Goal: Task Accomplishment & Management: Complete application form

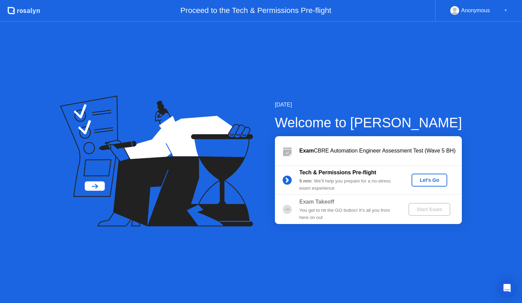
click at [423, 181] on div "Let's Go" at bounding box center [430, 179] width 30 height 5
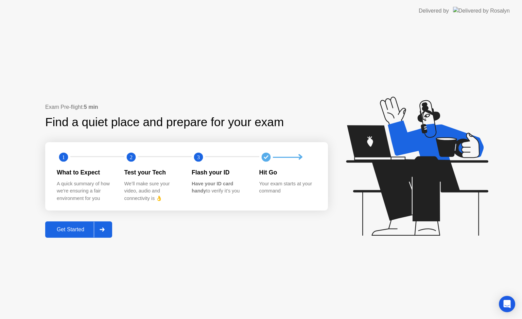
click at [99, 233] on div at bounding box center [102, 230] width 16 height 16
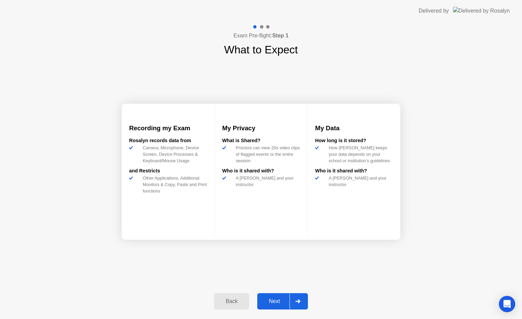
click at [298, 302] on div at bounding box center [298, 301] width 16 height 16
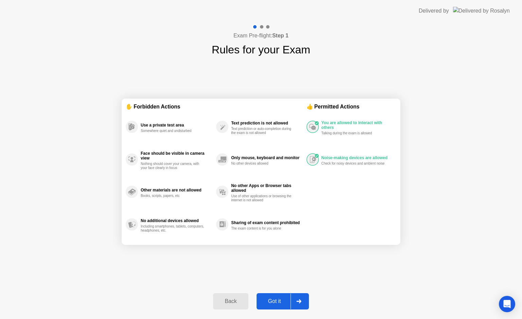
click at [290, 298] on div "Got it" at bounding box center [275, 301] width 32 height 6
select select "**********"
select select "*******"
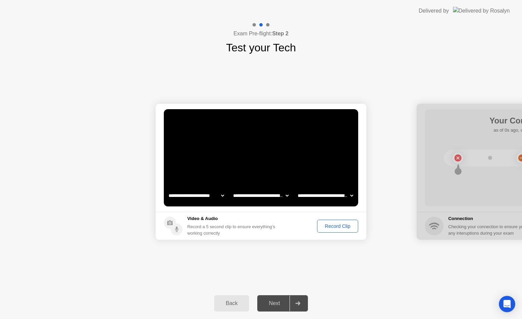
click at [336, 227] on div "Record Clip" at bounding box center [338, 225] width 36 height 5
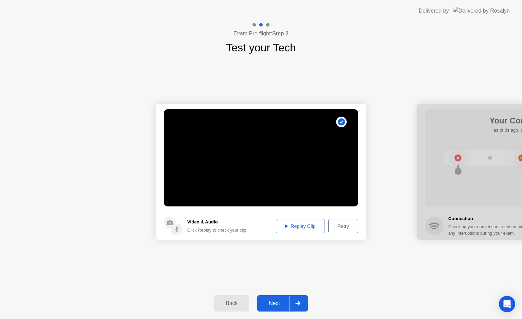
click at [285, 224] on icon at bounding box center [286, 225] width 3 height 3
click at [285, 226] on icon at bounding box center [286, 225] width 3 height 3
click at [272, 301] on div "Next" at bounding box center [274, 303] width 30 height 6
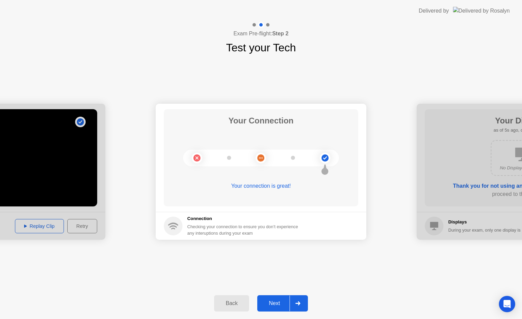
click at [274, 302] on div "Next" at bounding box center [274, 303] width 30 height 6
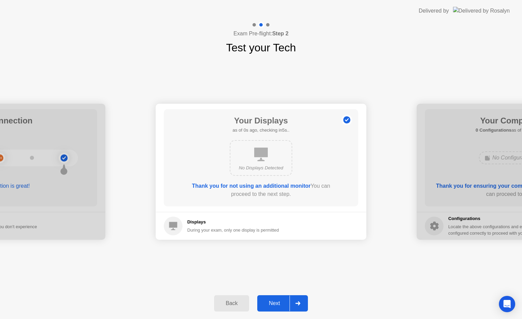
click at [278, 301] on div "Next" at bounding box center [274, 303] width 30 height 6
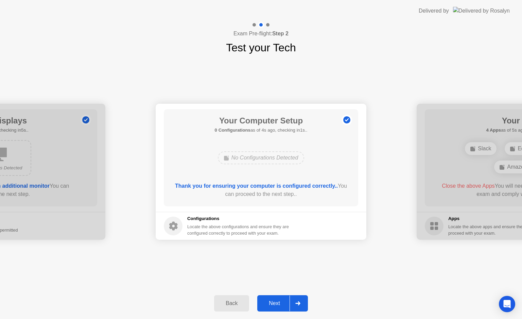
click at [272, 297] on button "Next" at bounding box center [282, 303] width 51 height 16
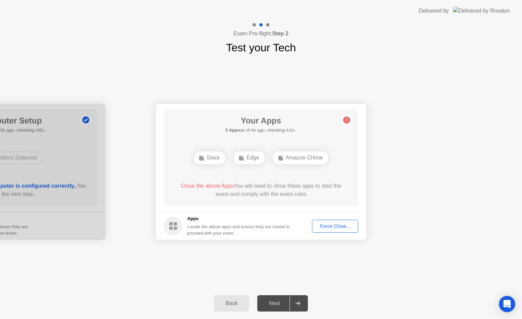
click at [333, 228] on div "Force Close..." at bounding box center [335, 225] width 41 height 5
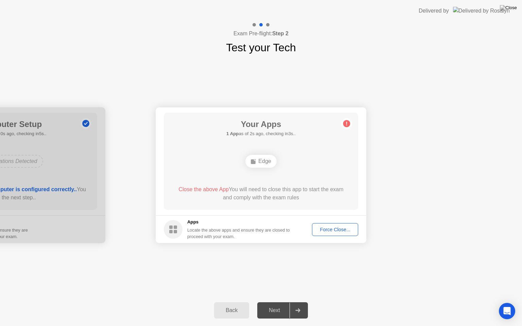
click at [332, 235] on button "Force Close..." at bounding box center [335, 229] width 46 height 13
click at [443, 28] on div "Exam Pre-flight: Step 2 Test your Tech" at bounding box center [261, 39] width 522 height 34
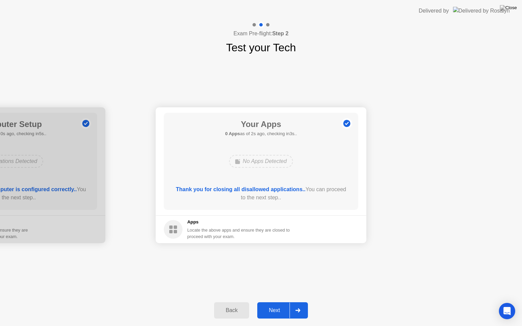
click at [279, 302] on div "Next" at bounding box center [274, 311] width 30 height 6
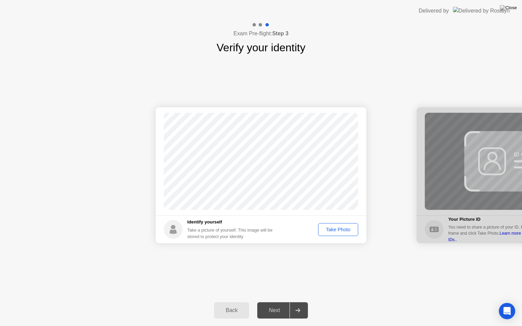
click at [344, 231] on div "Take Photo" at bounding box center [338, 229] width 35 height 5
click at [280, 302] on div "Next" at bounding box center [274, 311] width 30 height 6
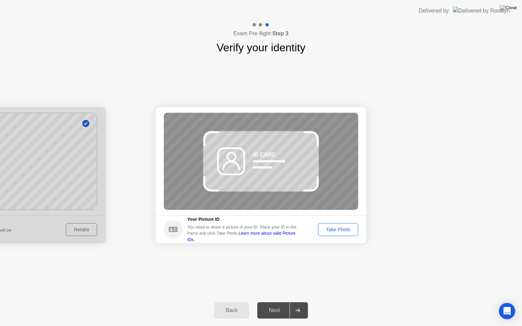
click at [285, 238] on link "Learn more about valid Picture IDs.." at bounding box center [241, 236] width 108 height 11
click at [337, 228] on div "Take Photo" at bounding box center [338, 229] width 35 height 5
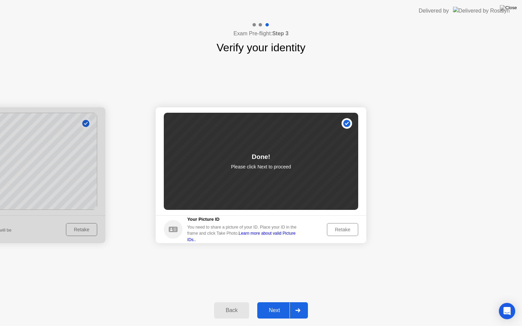
click at [280, 302] on button "Next" at bounding box center [282, 311] width 51 height 16
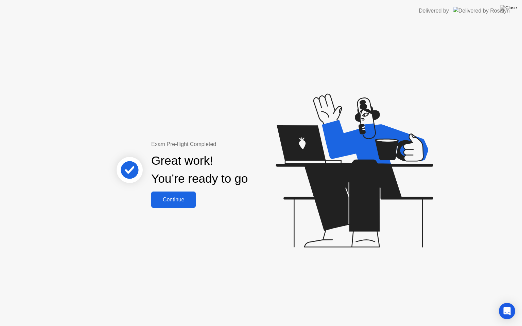
click at [179, 195] on button "Continue" at bounding box center [173, 200] width 45 height 16
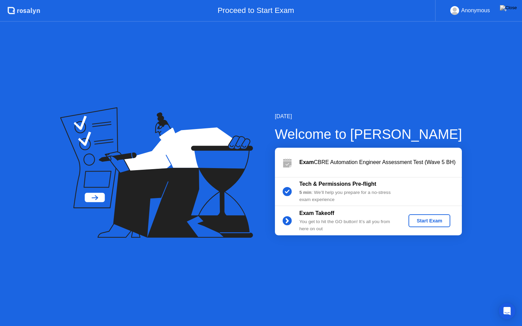
click at [434, 224] on div "Start Exam" at bounding box center [430, 220] width 36 height 5
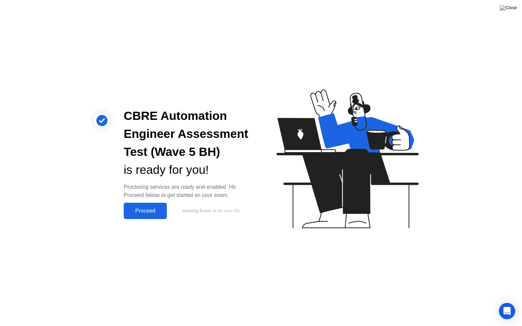
click at [151, 211] on div "Proceed" at bounding box center [145, 211] width 39 height 6
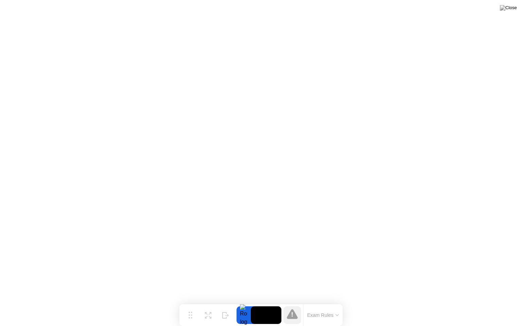
click at [336, 302] on button "Exam Rules" at bounding box center [323, 316] width 36 height 6
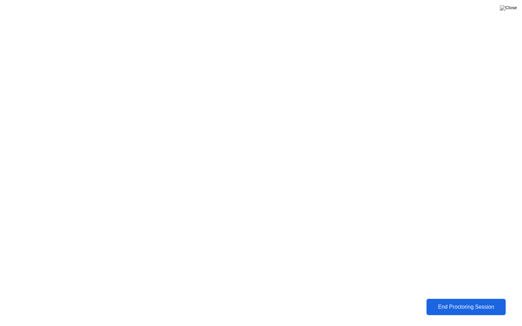
click at [447, 302] on div "End Proctoring Session" at bounding box center [466, 307] width 75 height 6
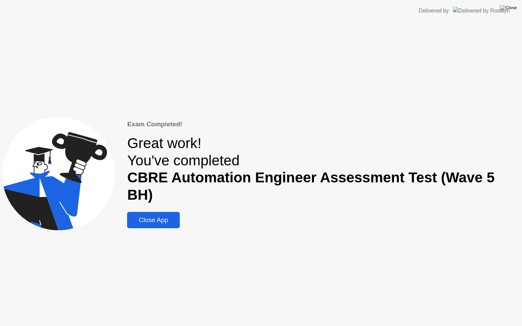
click at [171, 217] on div "Close App" at bounding box center [153, 220] width 49 height 7
